Goal: Information Seeking & Learning: Find specific fact

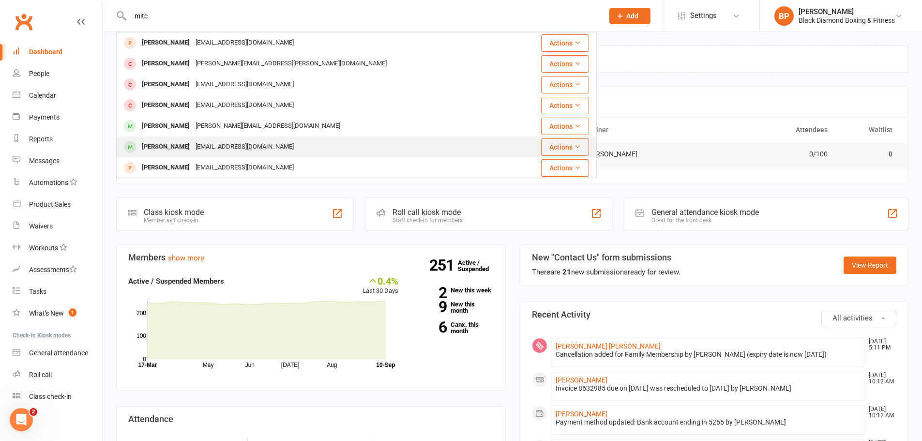
type input "mitc"
click at [208, 153] on div "[EMAIL_ADDRESS][DOMAIN_NAME]" at bounding box center [245, 147] width 104 height 14
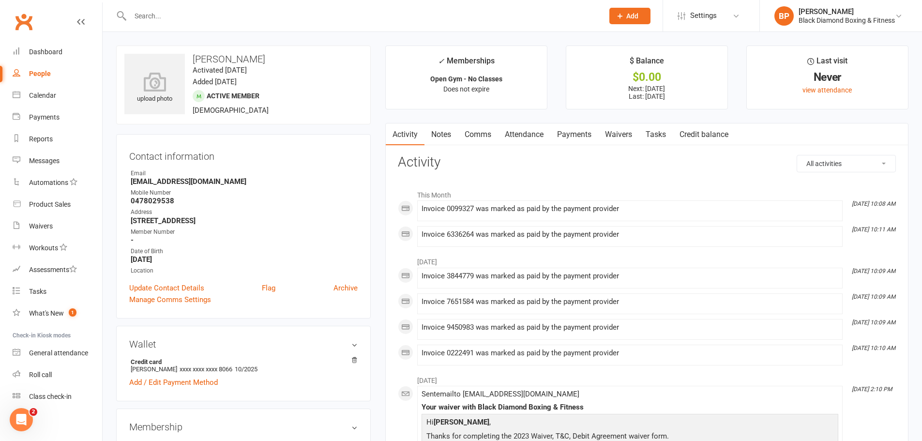
drag, startPoint x: 273, startPoint y: 57, endPoint x: 194, endPoint y: 60, distance: 79.0
click at [194, 60] on h3 "[PERSON_NAME]" at bounding box center [243, 59] width 238 height 11
copy h3 "[PERSON_NAME]"
click at [241, 16] on input "text" at bounding box center [362, 16] width 470 height 14
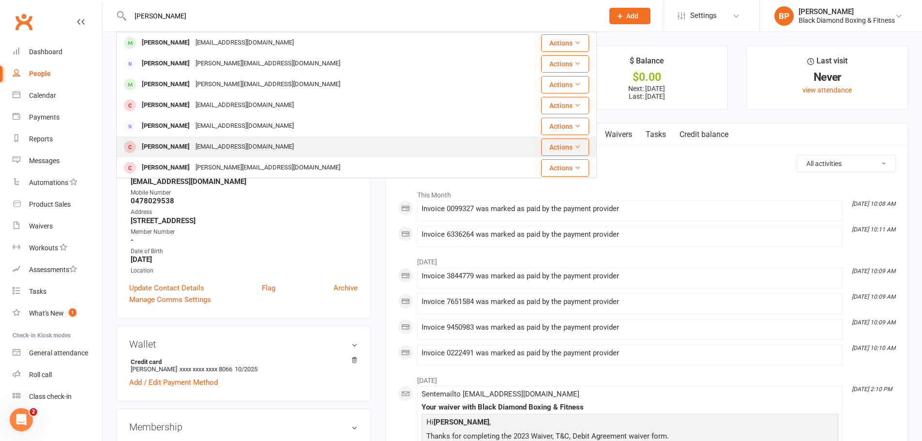
type input "[PERSON_NAME]"
click at [240, 145] on div "[EMAIL_ADDRESS][DOMAIN_NAME]" at bounding box center [245, 147] width 104 height 14
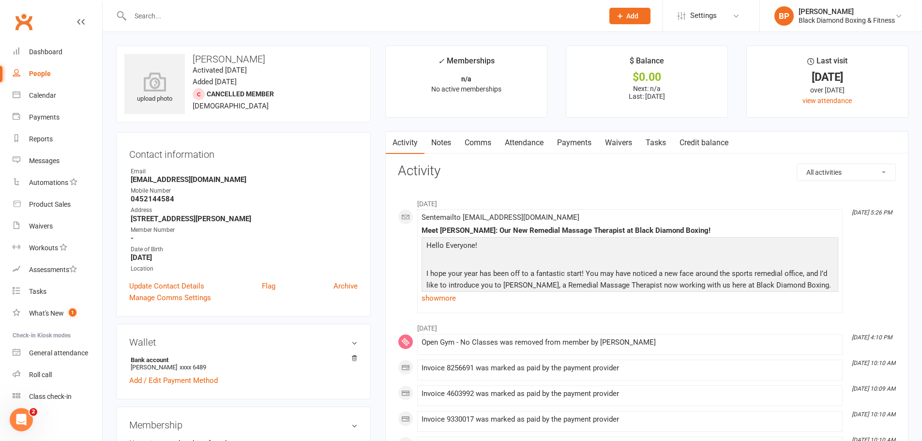
drag, startPoint x: 277, startPoint y: 58, endPoint x: 194, endPoint y: 58, distance: 82.8
click at [194, 58] on h3 "[PERSON_NAME]" at bounding box center [243, 59] width 238 height 11
copy h3 "[PERSON_NAME]"
click at [237, 15] on input "text" at bounding box center [362, 16] width 470 height 14
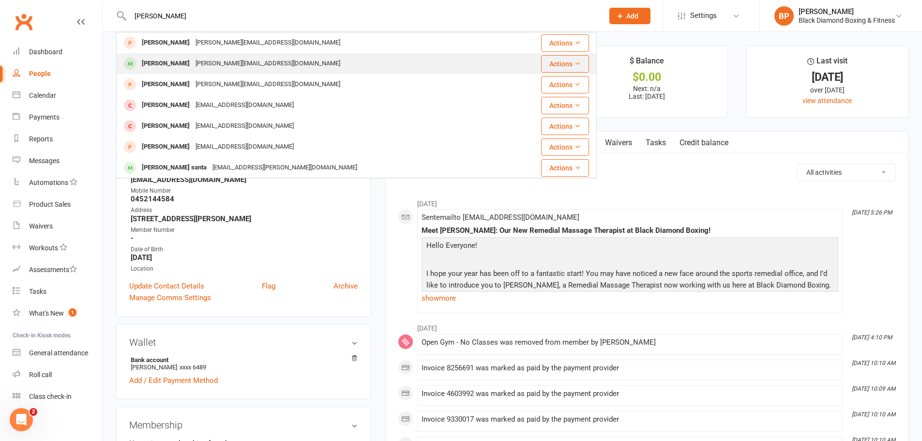
type input "[PERSON_NAME]"
click at [257, 60] on div "[PERSON_NAME][EMAIL_ADDRESS][DOMAIN_NAME]" at bounding box center [268, 64] width 151 height 14
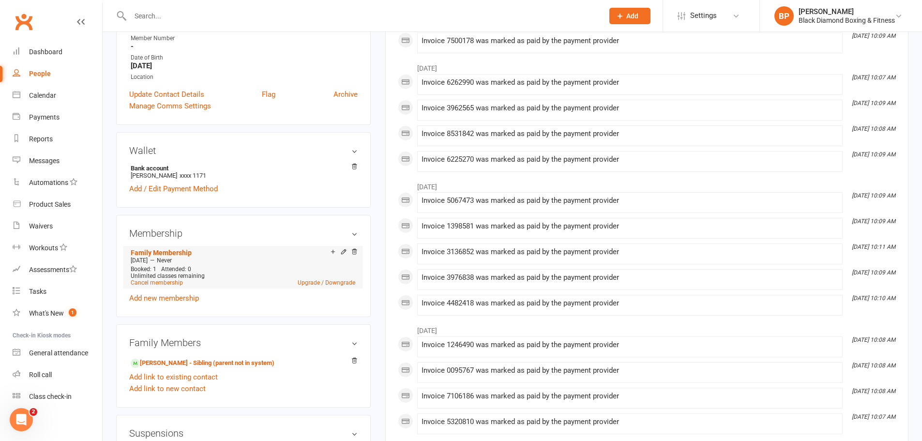
scroll to position [291, 0]
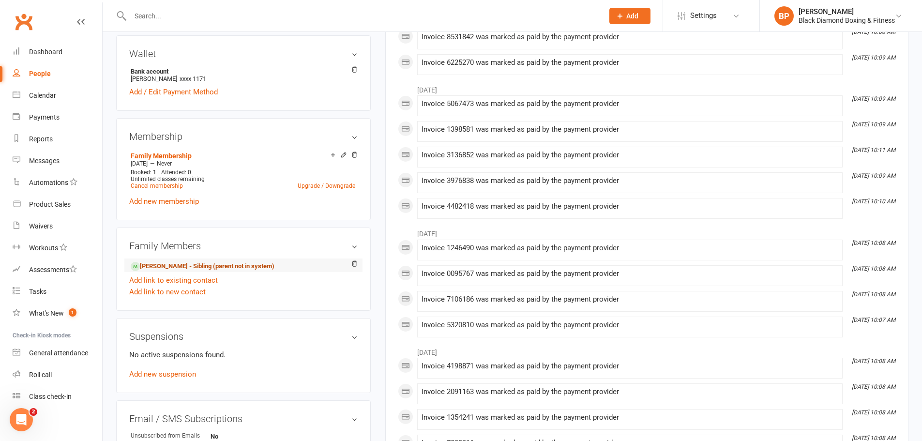
click at [250, 269] on link "[PERSON_NAME] - Sibling (parent not in system)" at bounding box center [203, 266] width 144 height 10
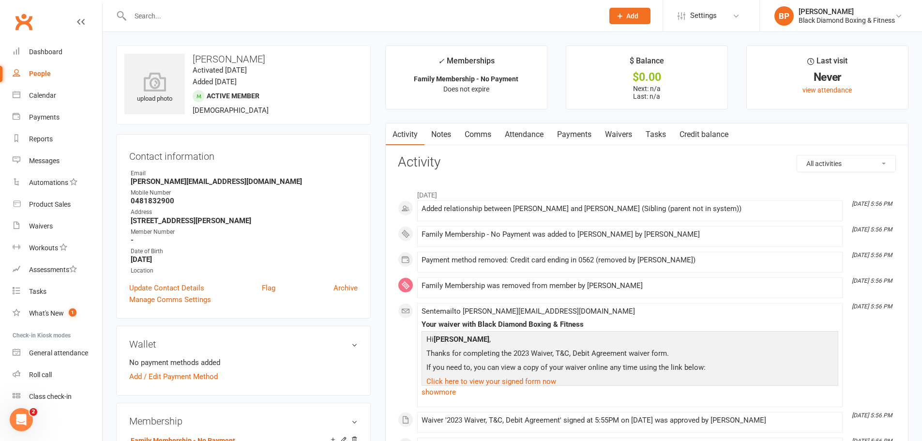
scroll to position [291, 0]
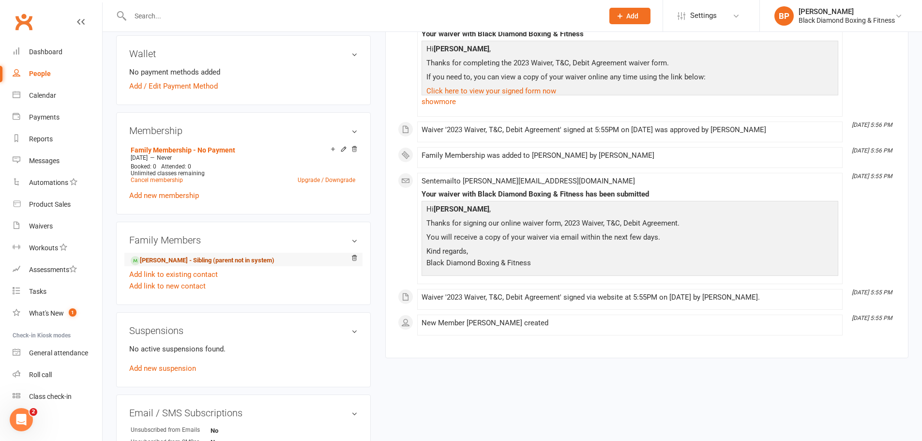
click at [233, 257] on link "[PERSON_NAME] - Sibling (parent not in system)" at bounding box center [203, 261] width 144 height 10
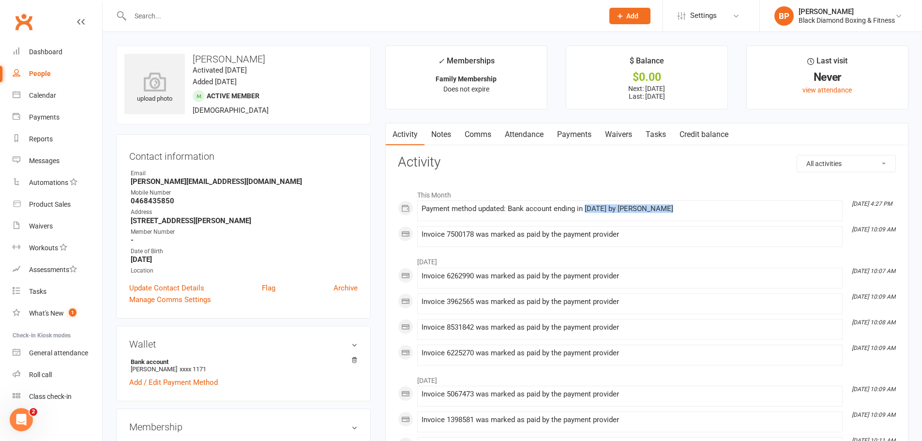
drag, startPoint x: 670, startPoint y: 207, endPoint x: 585, endPoint y: 217, distance: 85.3
click at [585, 217] on div "Payment method updated: Bank account ending in [DATE] by [PERSON_NAME]" at bounding box center [630, 211] width 417 height 12
click at [563, 124] on link "Payments" at bounding box center [575, 134] width 48 height 22
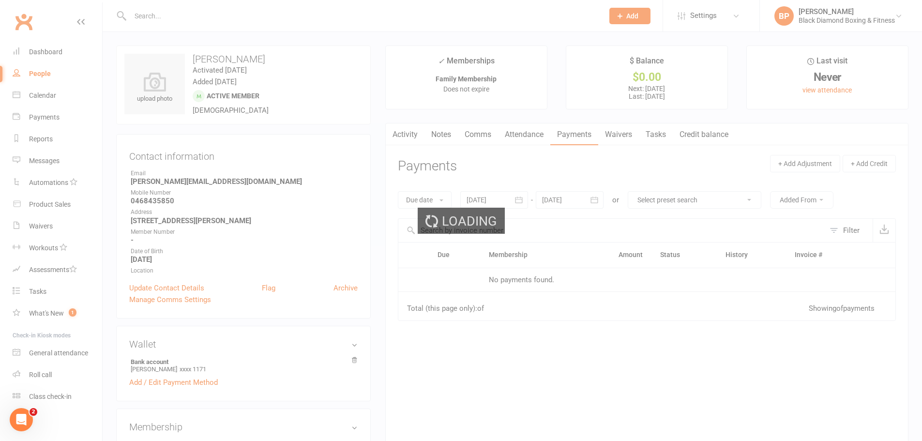
click at [565, 128] on div "Loading" at bounding box center [461, 220] width 922 height 441
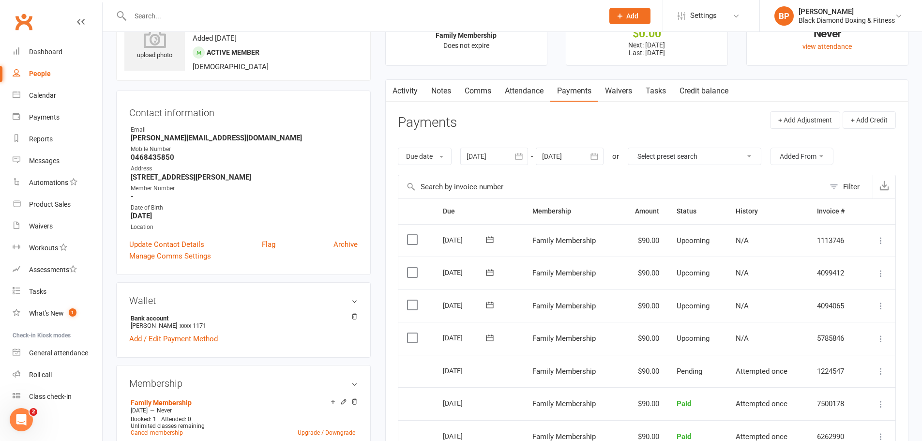
scroll to position [97, 0]
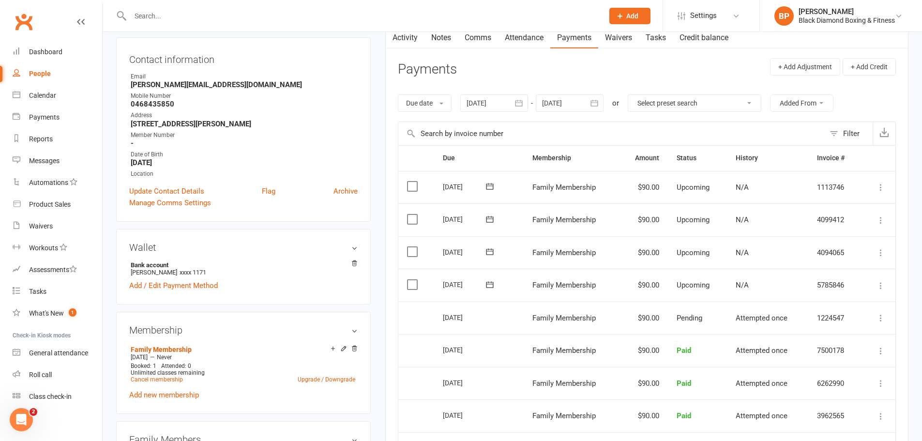
click at [301, 16] on input "text" at bounding box center [362, 16] width 470 height 14
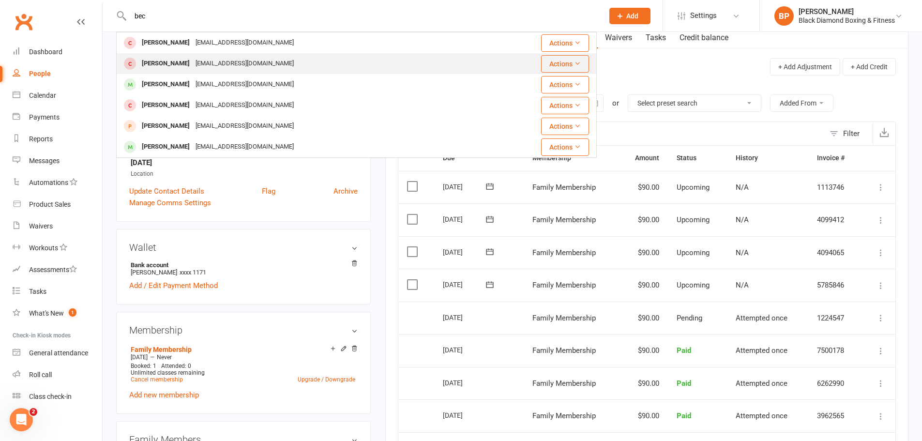
type input "bec"
click at [250, 68] on div "[EMAIL_ADDRESS][DOMAIN_NAME]" at bounding box center [245, 64] width 104 height 14
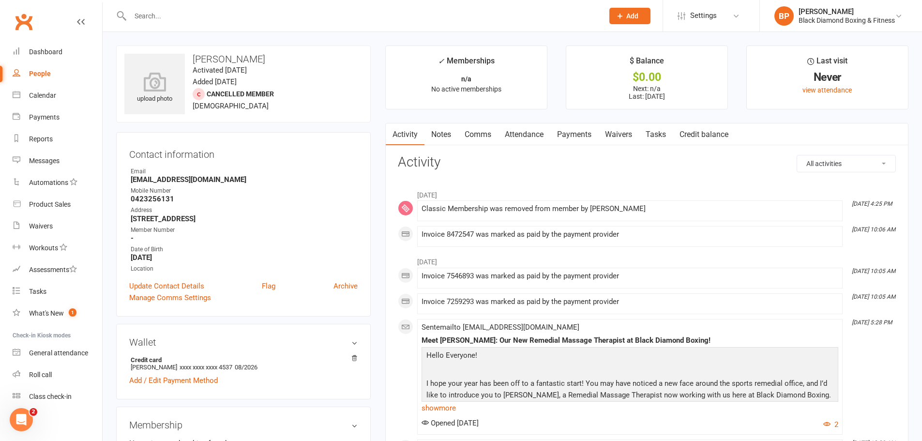
click at [578, 138] on link "Payments" at bounding box center [575, 134] width 48 height 22
